Goal: Transaction & Acquisition: Purchase product/service

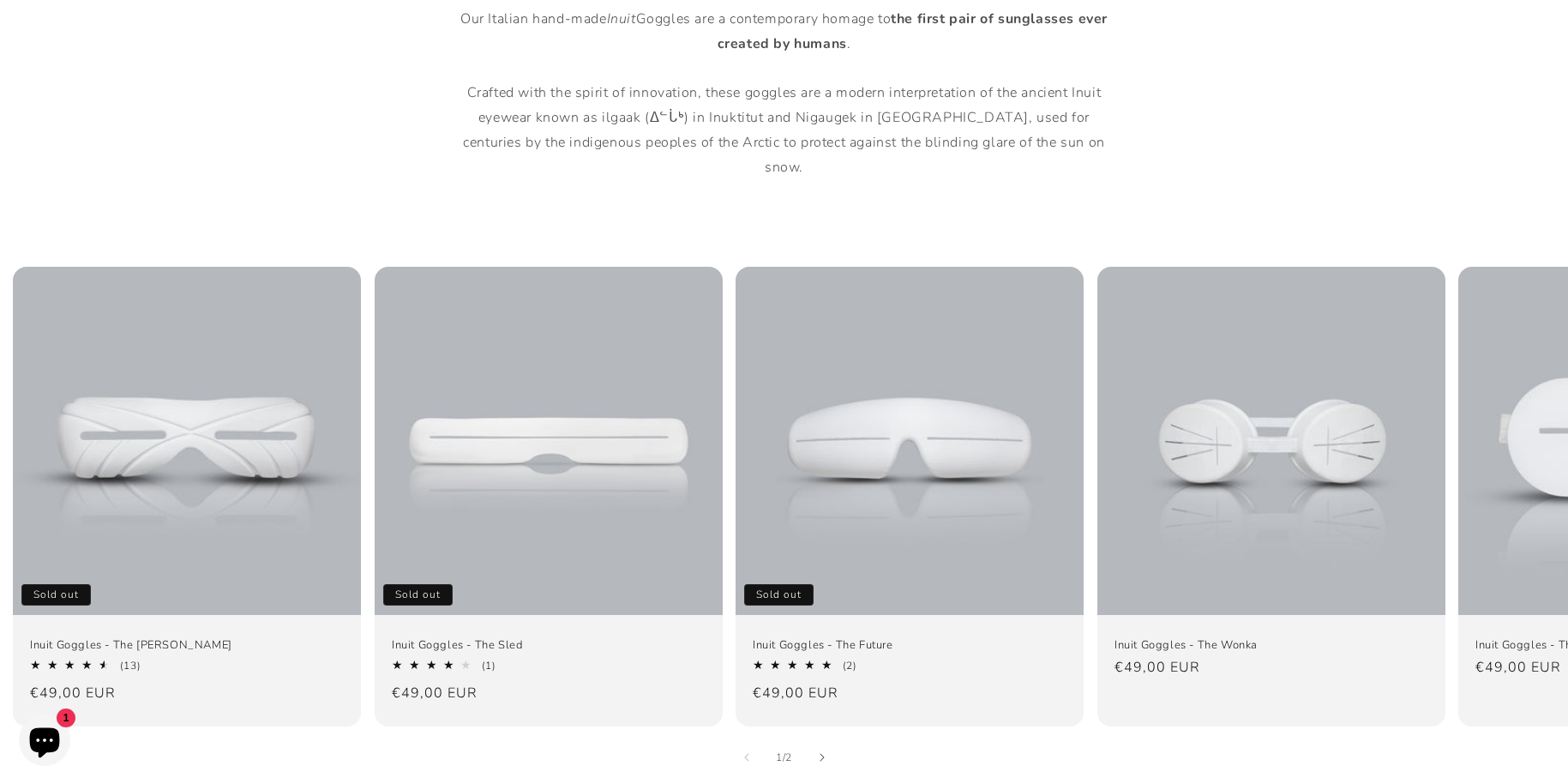
scroll to position [1115, 0]
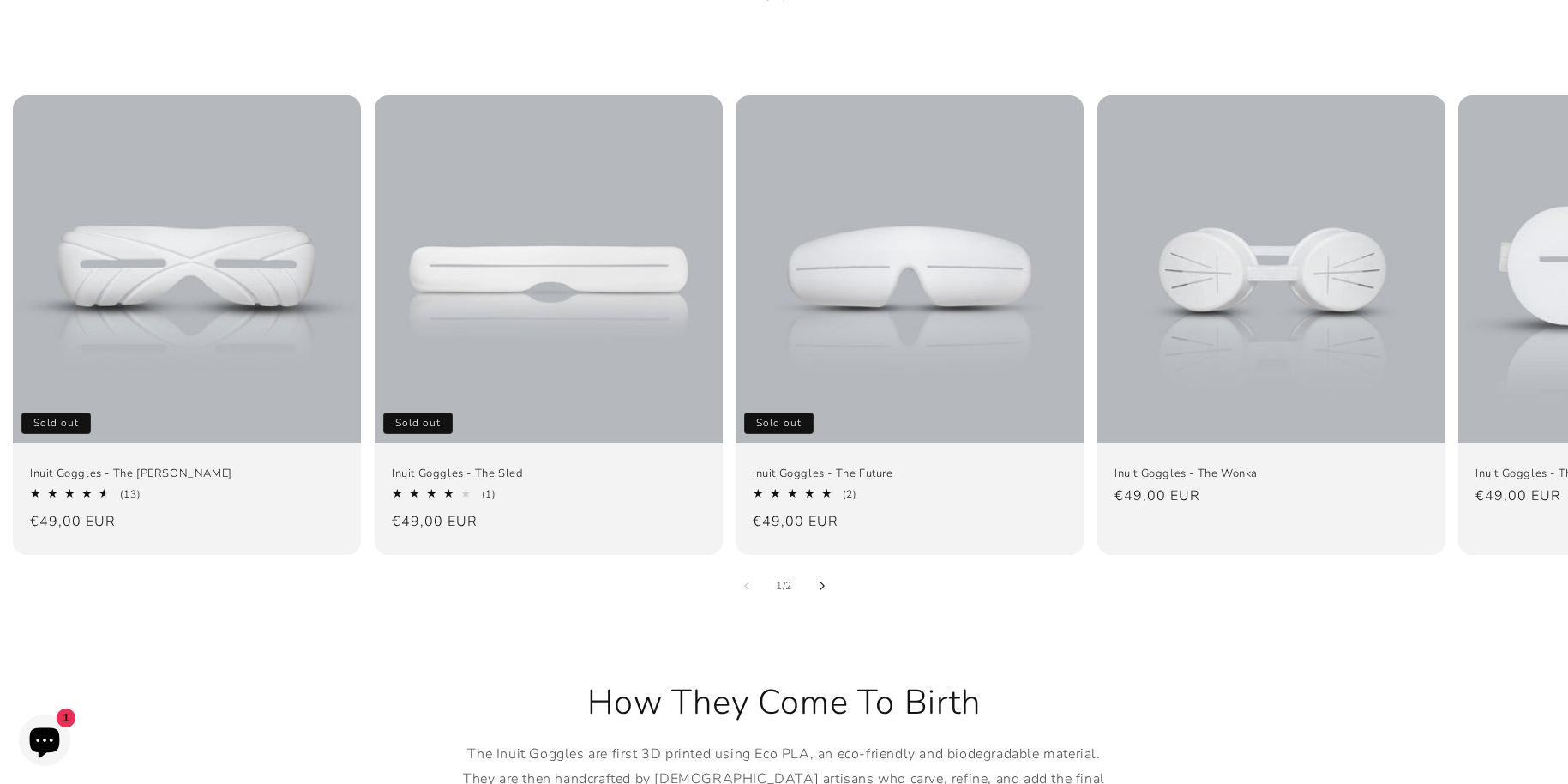
click at [822, 581] on icon "Slide right" at bounding box center [821, 586] width 6 height 9
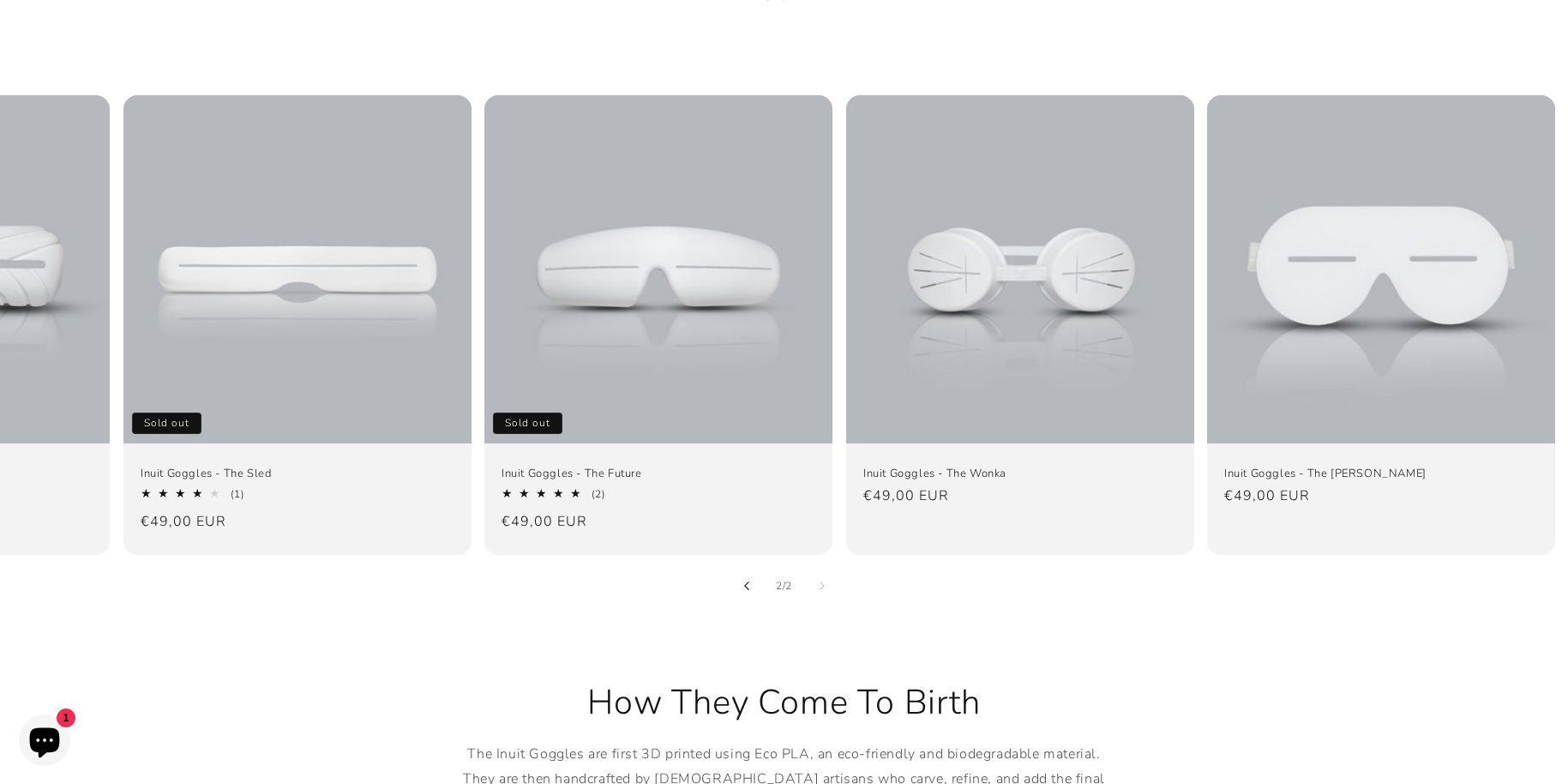
click at [758, 571] on button "Slide left" at bounding box center [747, 586] width 38 height 38
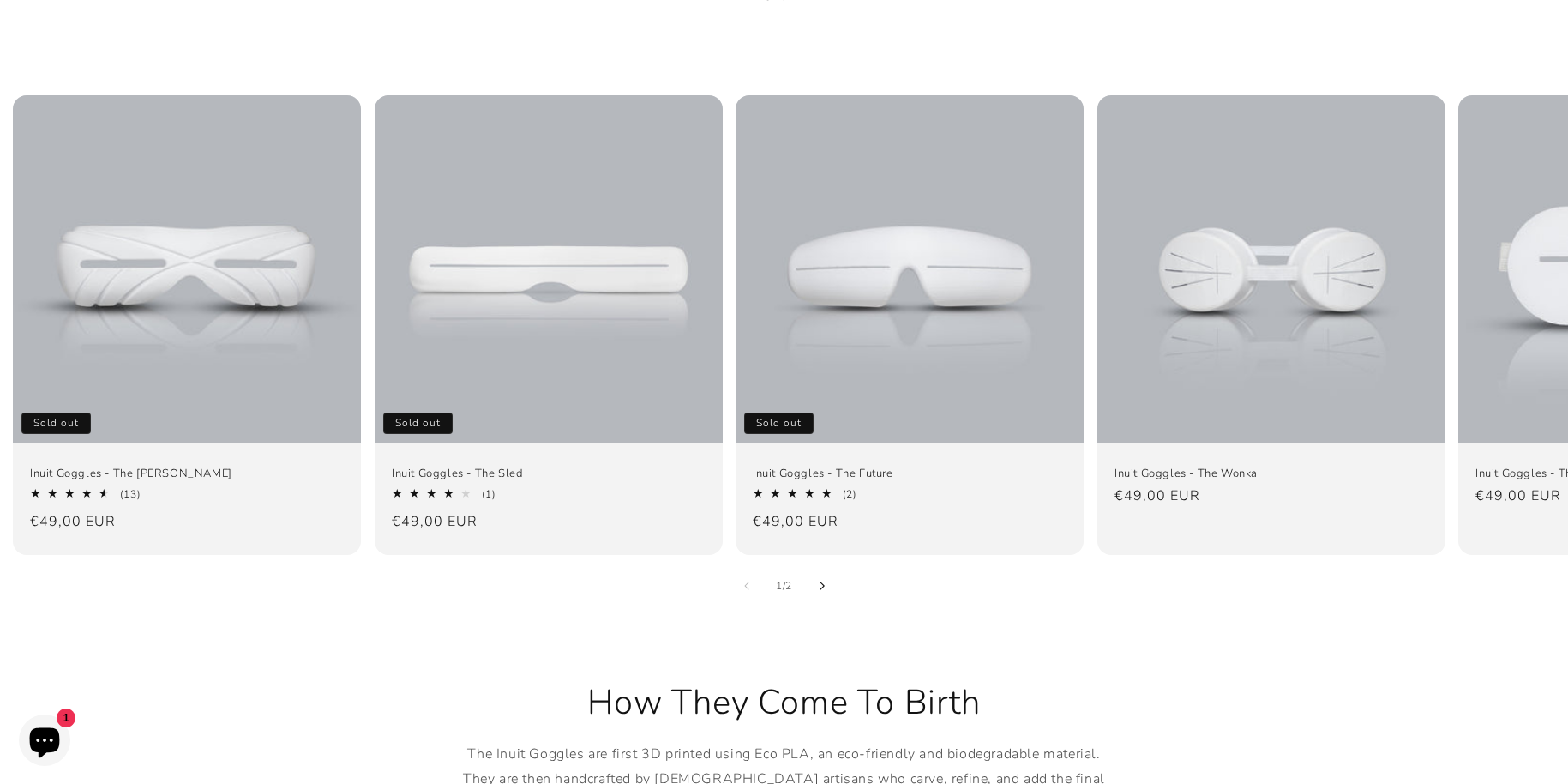
click at [826, 567] on button "Slide right" at bounding box center [822, 586] width 38 height 38
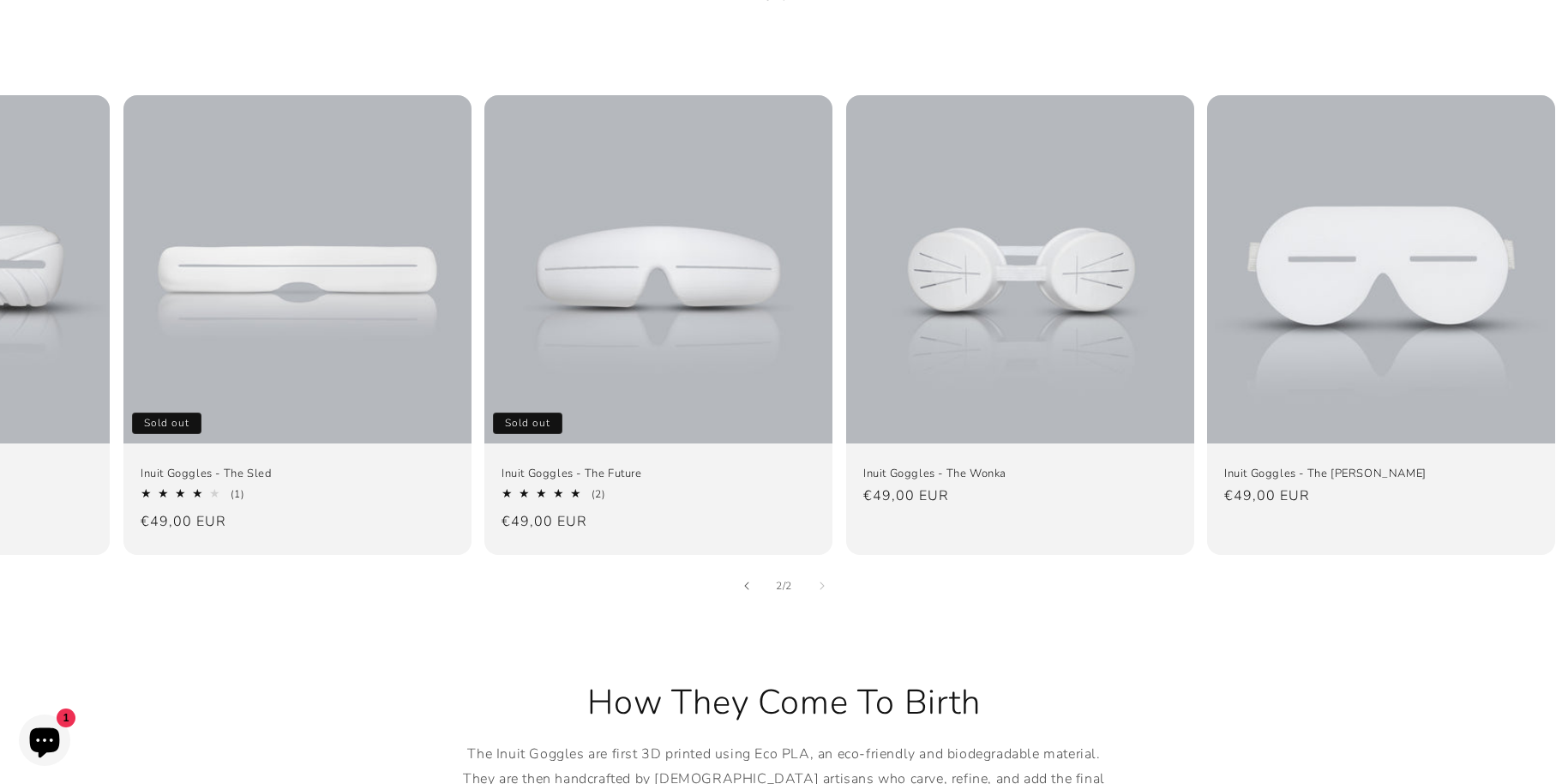
click at [715, 567] on div "2 / of 2" at bounding box center [784, 586] width 1568 height 38
click at [705, 567] on div "2 / of 2" at bounding box center [784, 586] width 1568 height 38
click at [738, 567] on button "Slide left" at bounding box center [747, 586] width 38 height 38
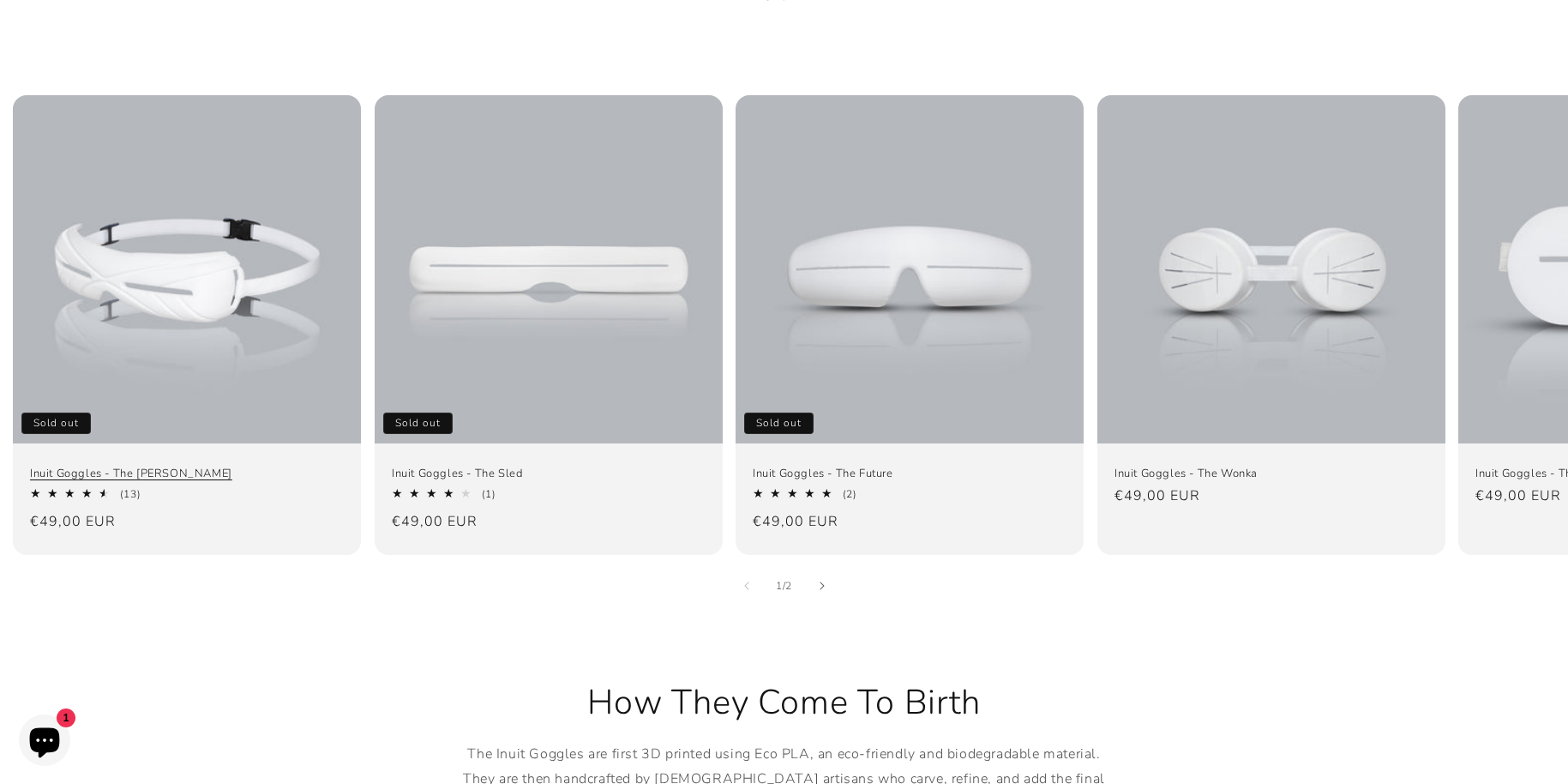
click at [208, 465] on link "Inuit Goggles - The [PERSON_NAME]" at bounding box center [187, 472] width 314 height 15
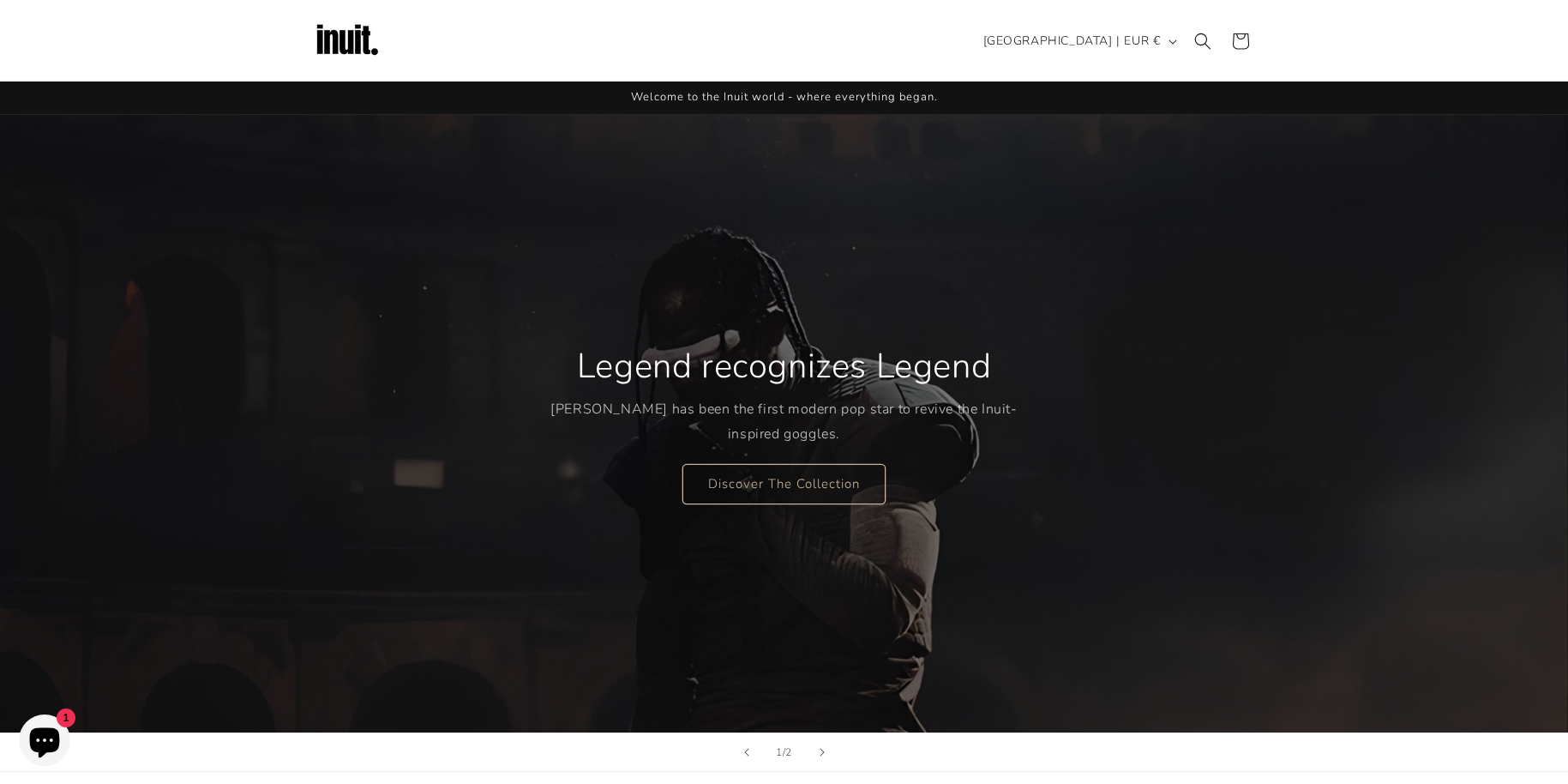
drag, startPoint x: 221, startPoint y: 363, endPoint x: 213, endPoint y: -59, distance: 422.1
drag, startPoint x: 963, startPoint y: 408, endPoint x: 960, endPoint y: 429, distance: 21.2
click at [960, 429] on p "[PERSON_NAME] has been the first modern pop star to revive the Inuit-inspired g…" at bounding box center [784, 422] width 467 height 50
copy p "Inuit-inspired goggles."
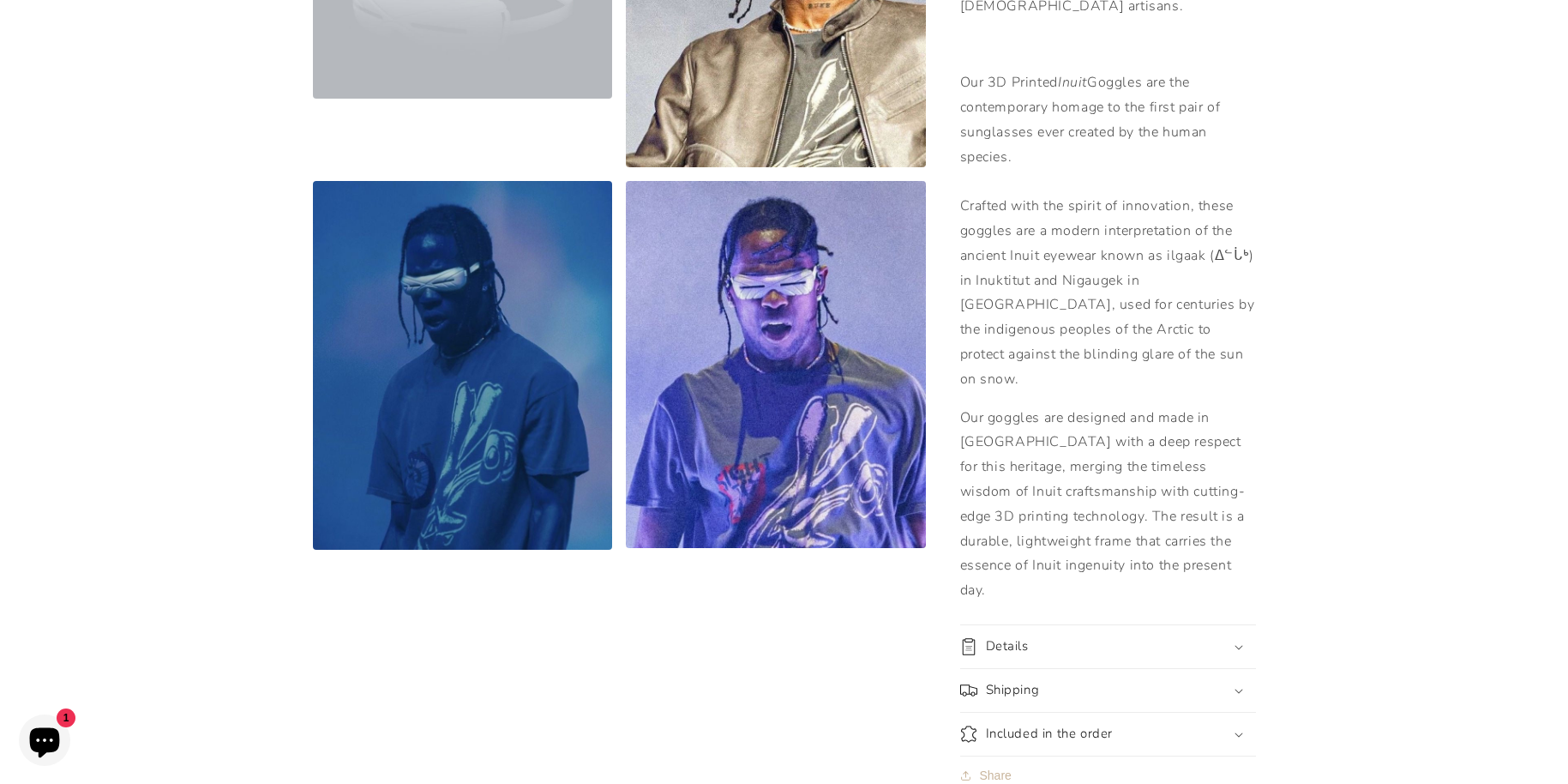
scroll to position [1030, 0]
